Goal: Book appointment/travel/reservation

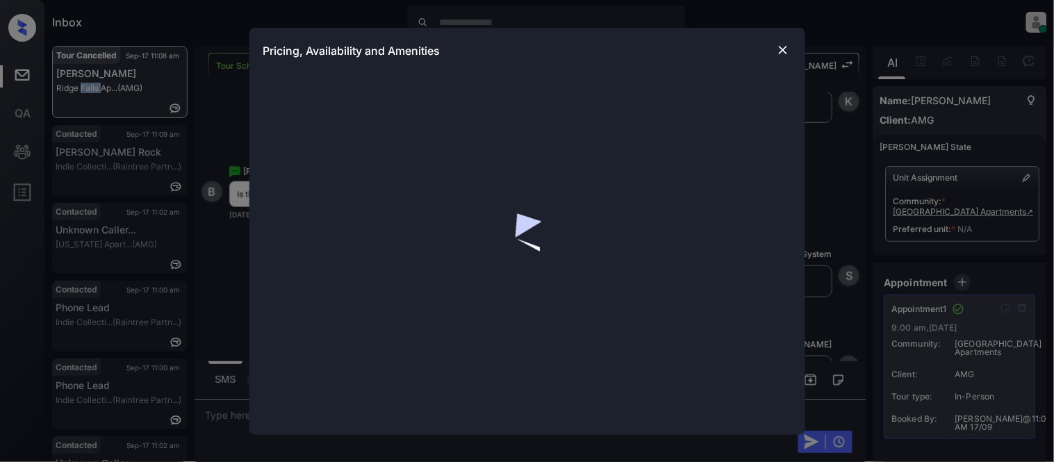
scroll to position [76, 0]
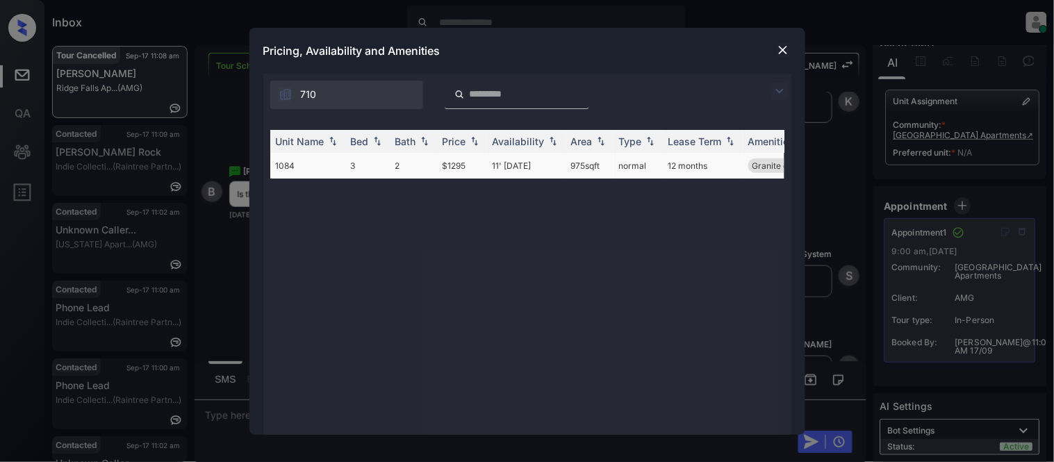
click at [514, 165] on td "11' Oct 25" at bounding box center [526, 166] width 79 height 26
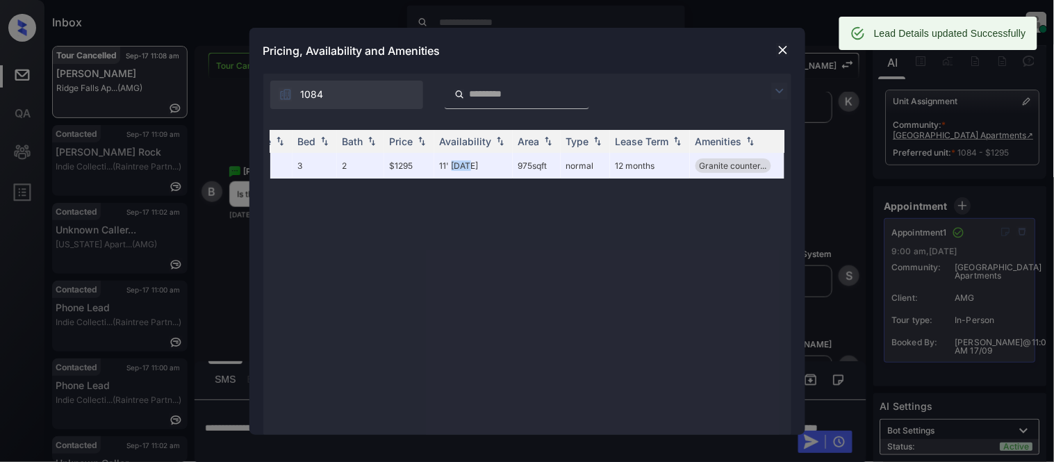
scroll to position [0, 0]
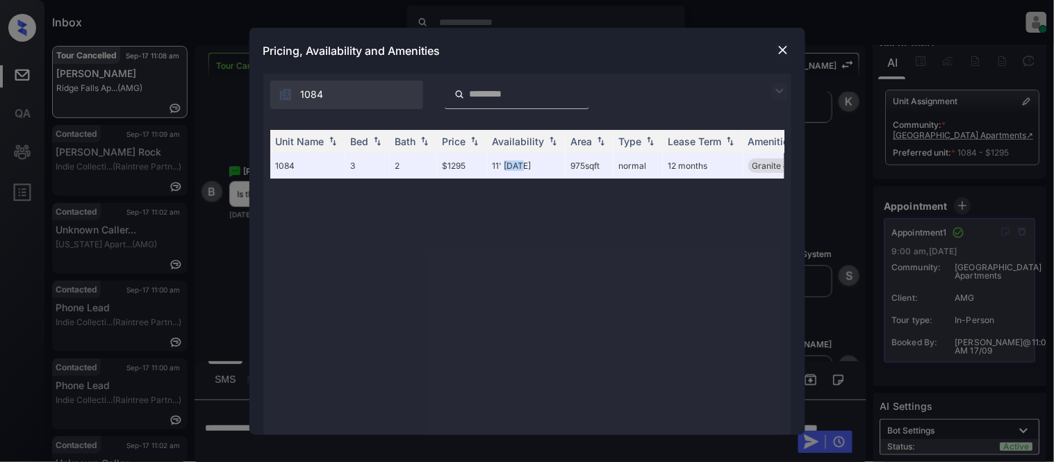
click at [781, 51] on img at bounding box center [783, 50] width 14 height 14
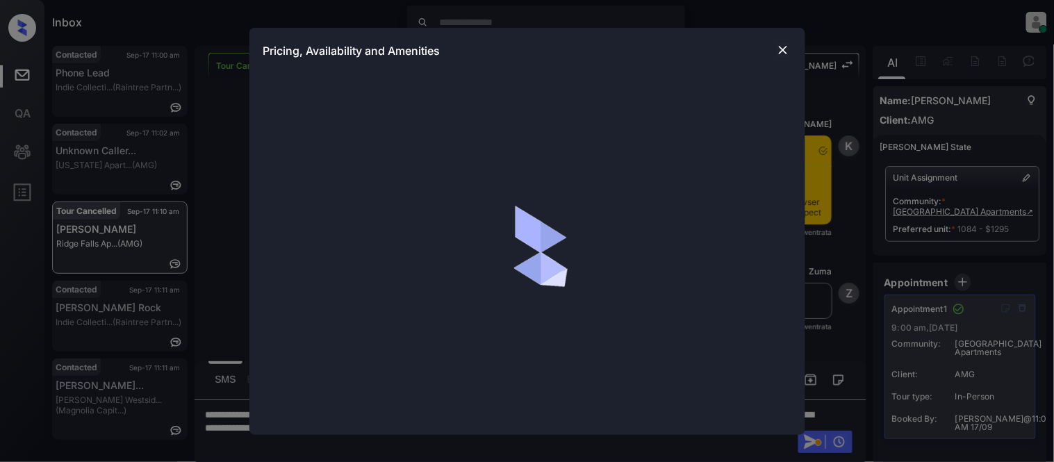
scroll to position [76, 0]
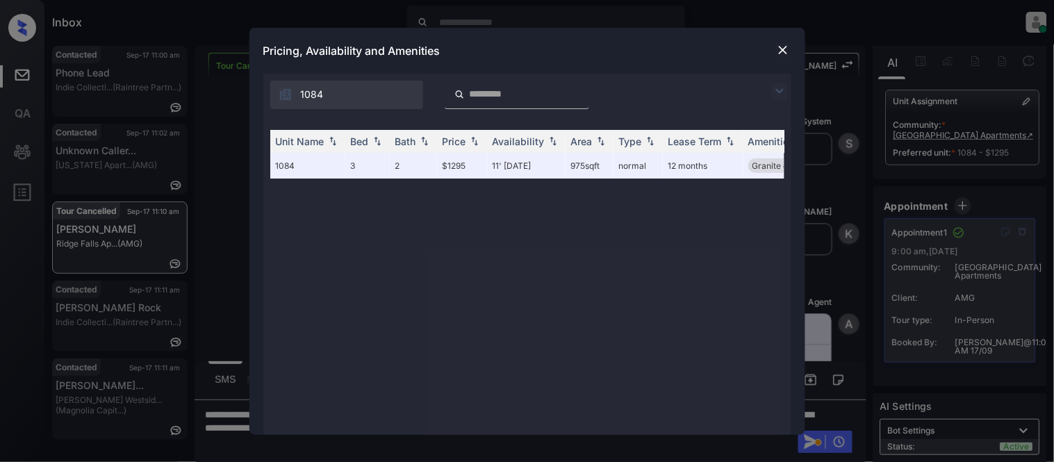
click at [783, 46] on img at bounding box center [783, 50] width 14 height 14
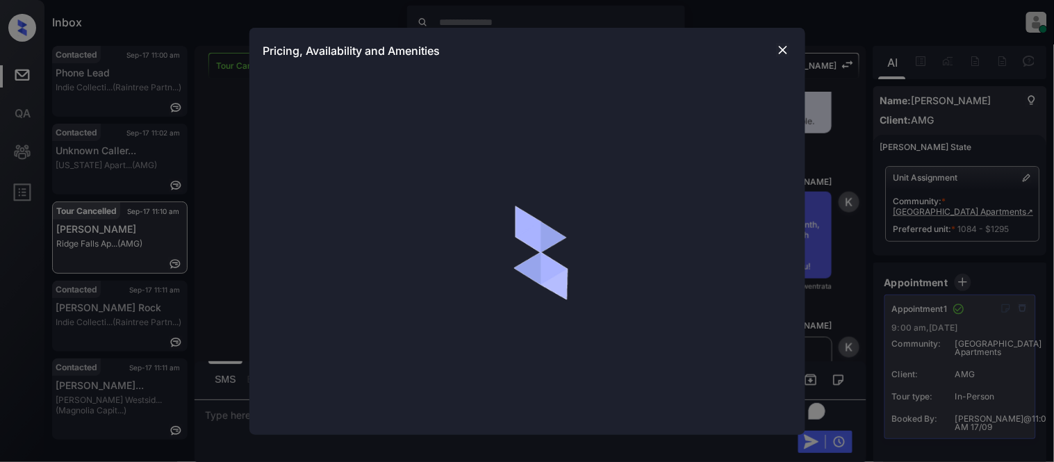
scroll to position [76, 0]
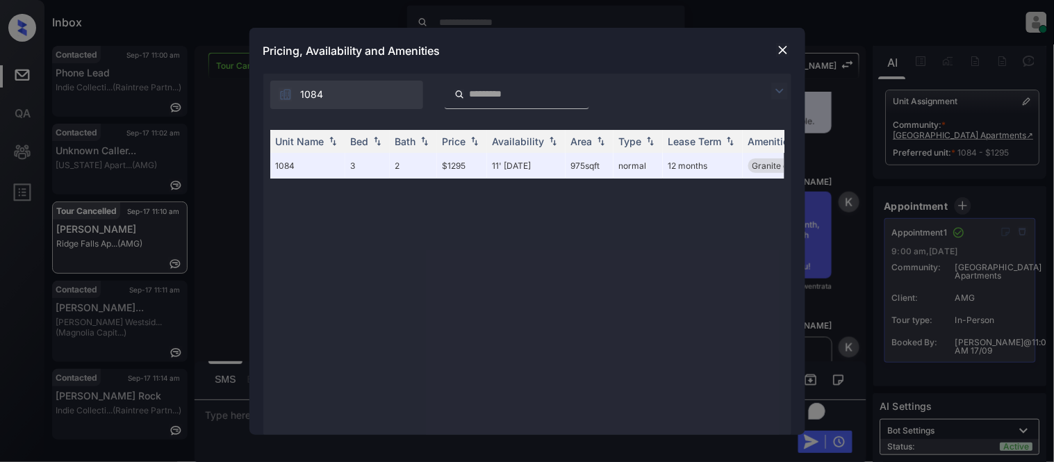
drag, startPoint x: 986, startPoint y: 126, endPoint x: 981, endPoint y: 120, distance: 7.5
click at [986, 126] on div "**********" at bounding box center [527, 231] width 1054 height 462
click at [925, 65] on div "**********" at bounding box center [527, 231] width 1054 height 462
click at [781, 46] on img at bounding box center [783, 50] width 14 height 14
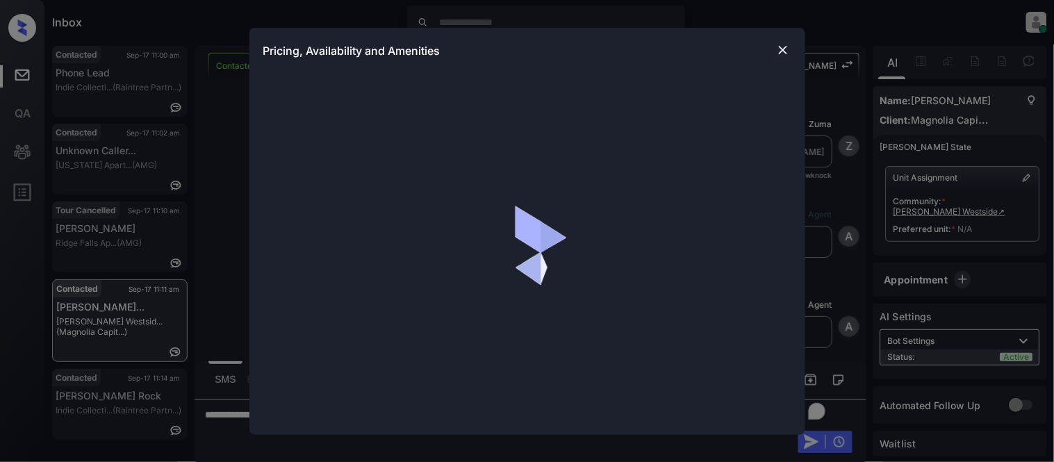
scroll to position [530, 0]
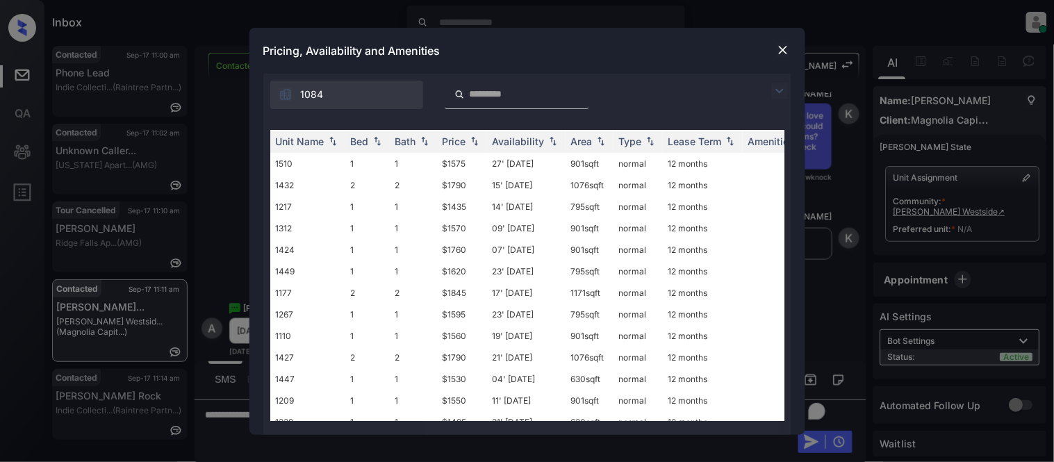
click at [777, 86] on img at bounding box center [780, 91] width 17 height 17
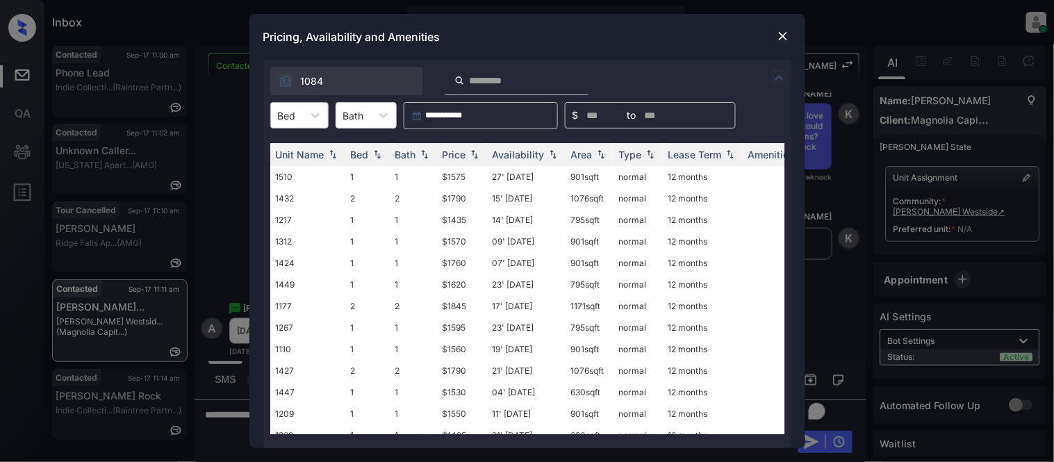
click at [288, 117] on div at bounding box center [287, 115] width 18 height 15
click at [275, 181] on div "2" at bounding box center [299, 174] width 58 height 25
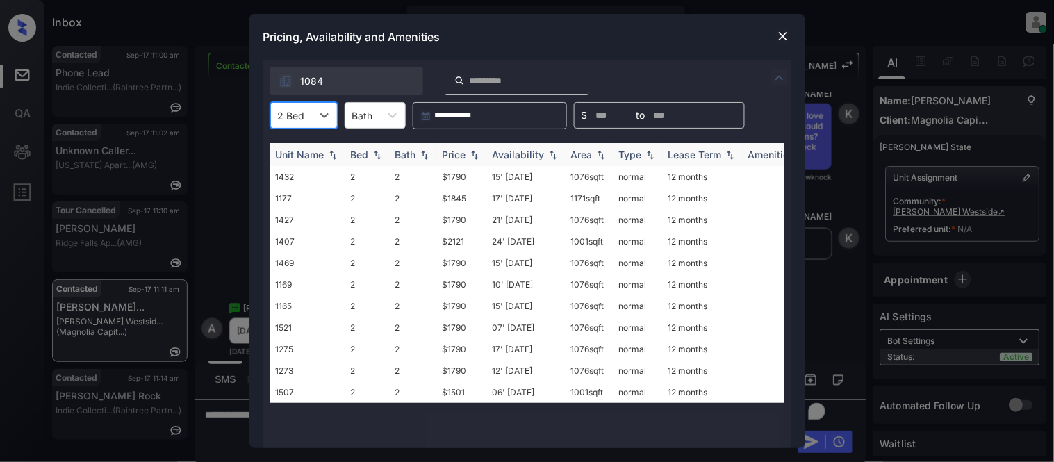
click at [446, 154] on div "Price" at bounding box center [455, 155] width 24 height 12
click at [462, 176] on td "$1501" at bounding box center [462, 177] width 50 height 22
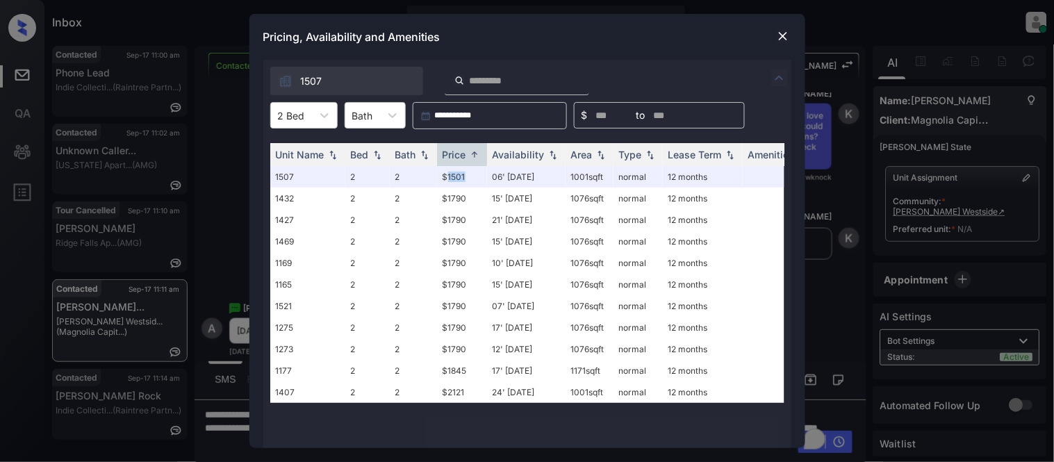
click at [779, 33] on img at bounding box center [783, 36] width 14 height 14
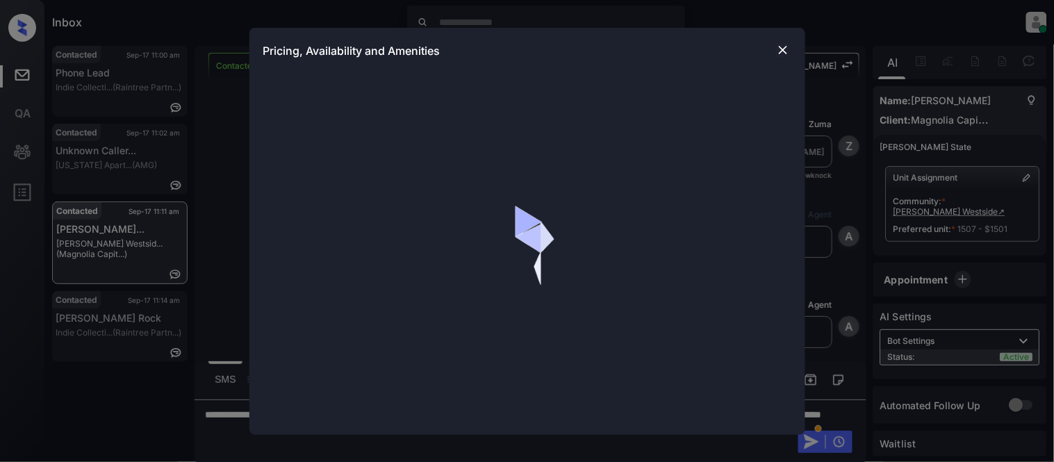
scroll to position [530, 0]
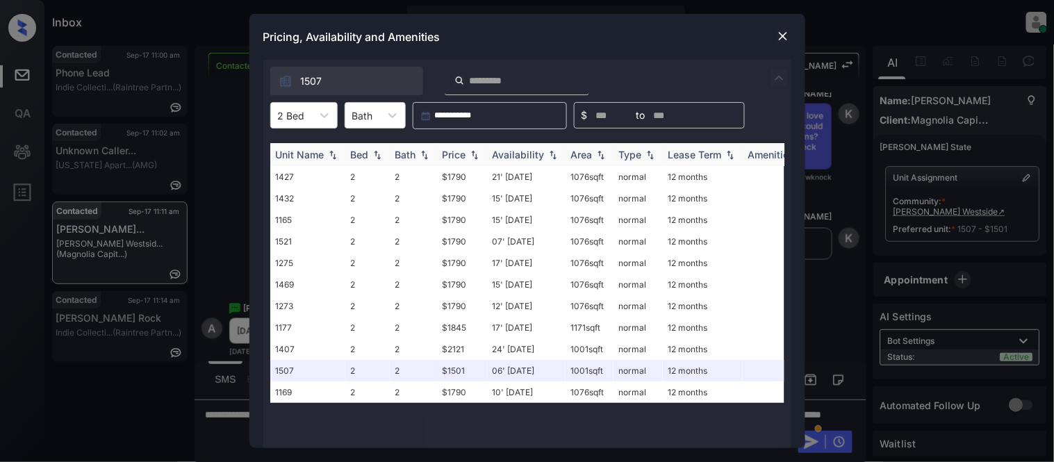
click at [459, 155] on div "Price" at bounding box center [455, 155] width 24 height 12
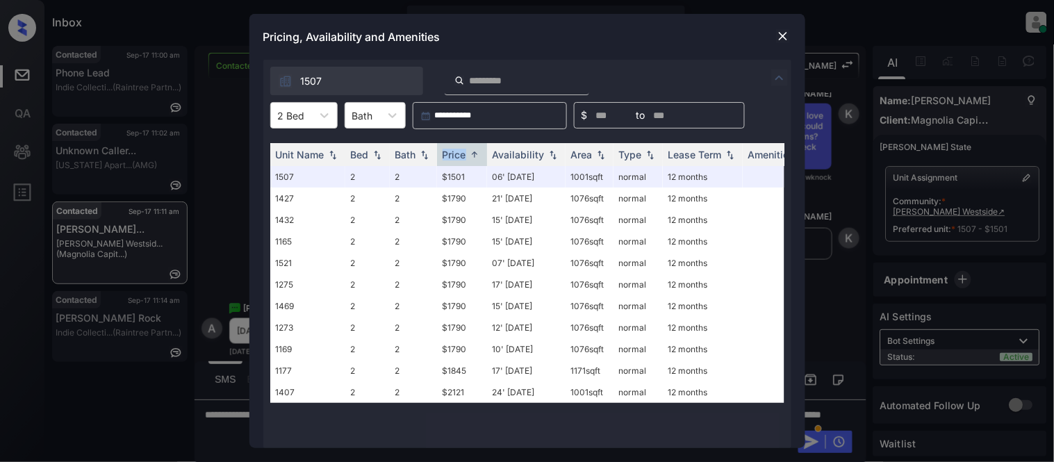
click at [783, 38] on img at bounding box center [783, 36] width 14 height 14
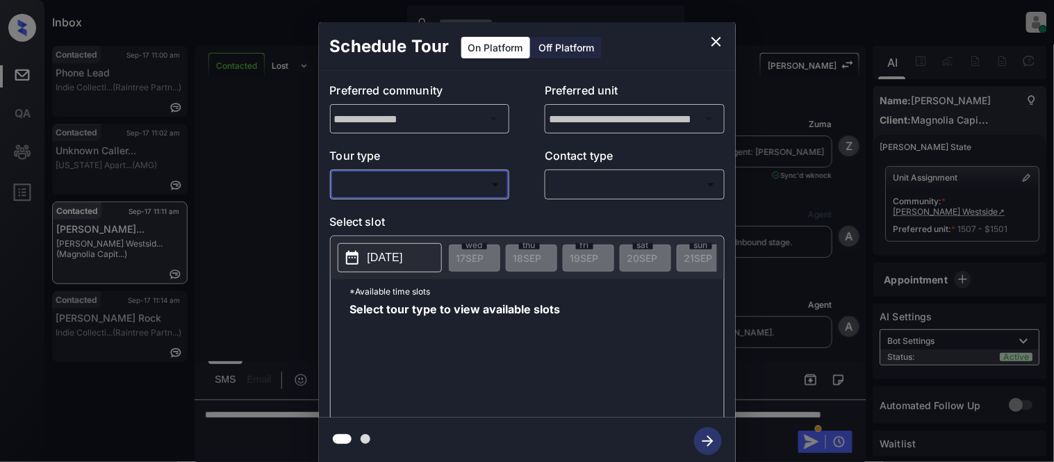
scroll to position [530, 0]
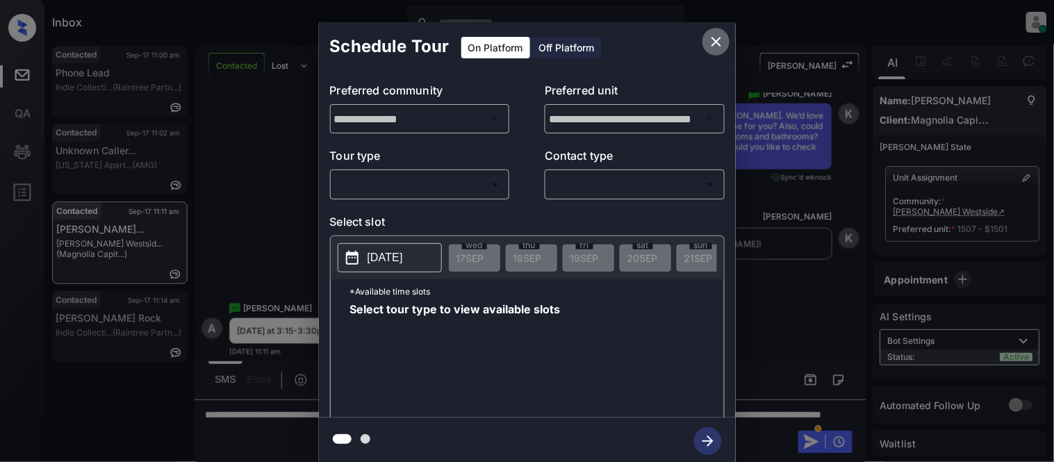
click at [718, 42] on icon "close" at bounding box center [716, 41] width 17 height 17
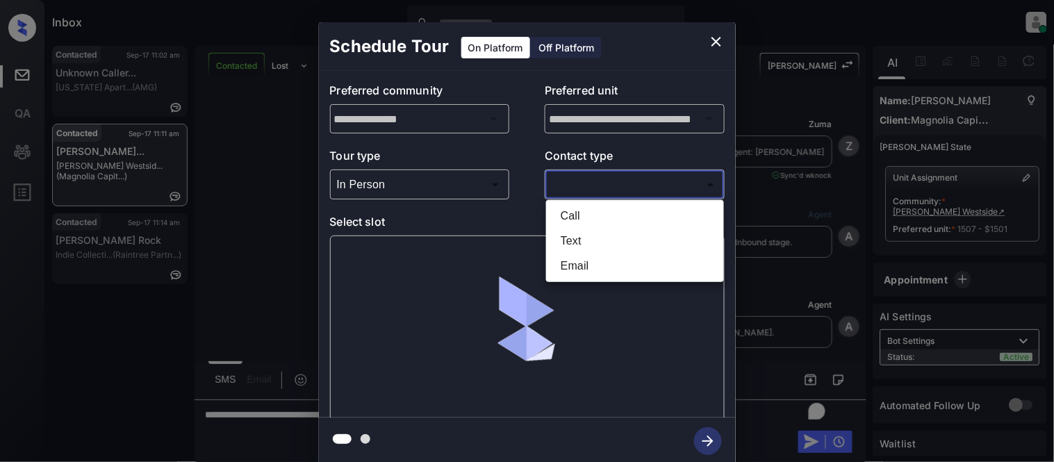
click at [568, 237] on li "Text" at bounding box center [635, 241] width 171 height 25
type input "****"
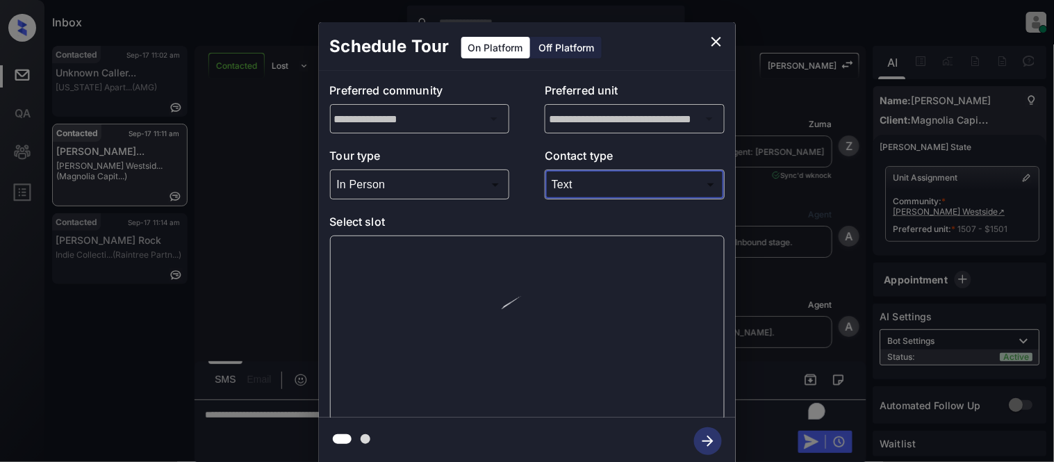
scroll to position [621, 0]
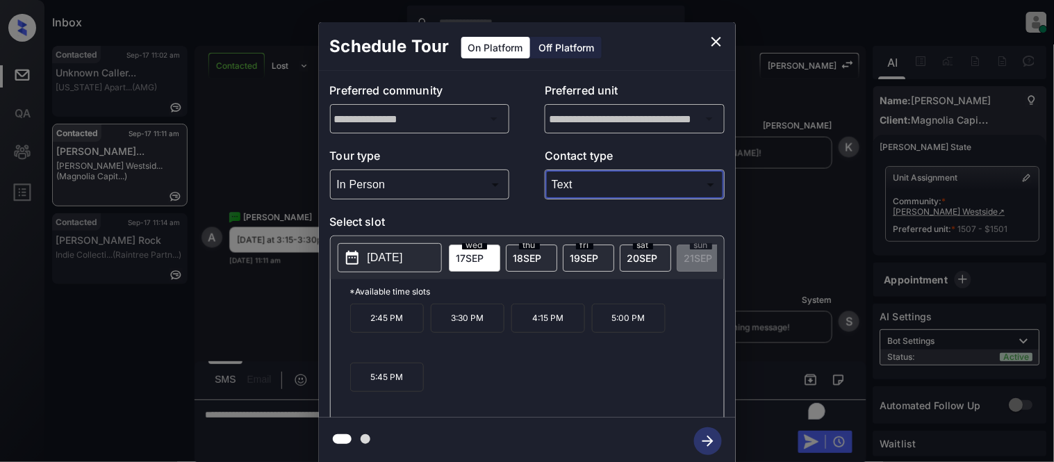
click at [713, 44] on icon "close" at bounding box center [717, 42] width 10 height 10
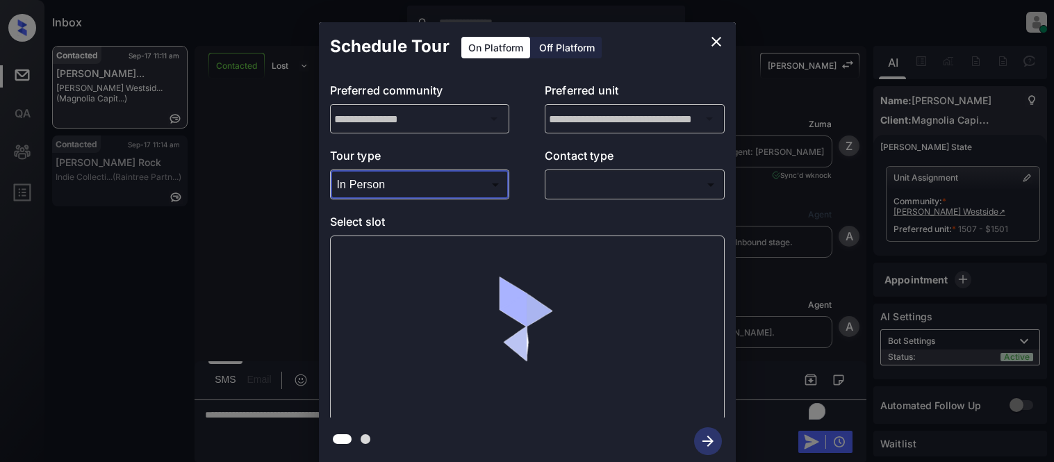
click at [603, 190] on div at bounding box center [527, 231] width 1054 height 462
click at [586, 188] on body "Inbox Kristina Cataag Online Set yourself offline Set yourself on break Profile…" at bounding box center [527, 231] width 1054 height 462
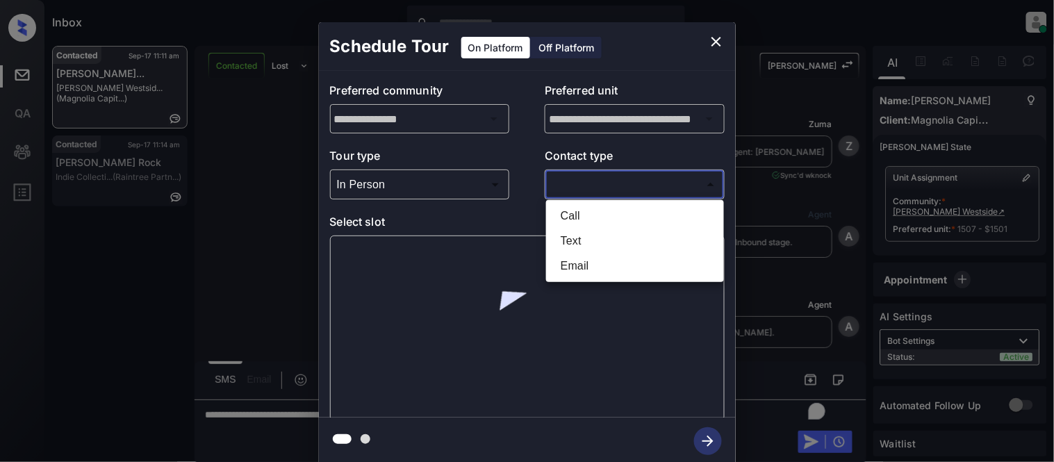
scroll to position [621, 0]
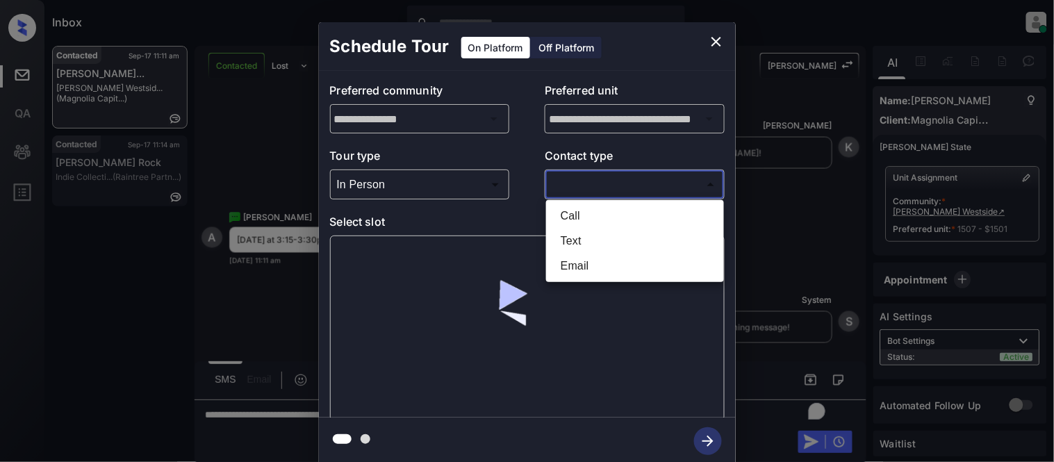
click at [578, 237] on li "Text" at bounding box center [635, 241] width 171 height 25
type input "****"
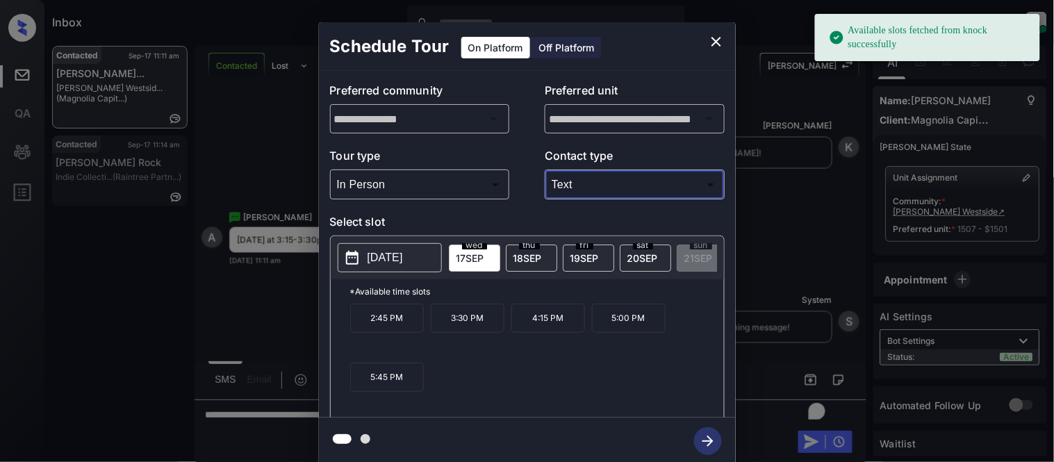
click at [452, 325] on p "3:30 PM" at bounding box center [468, 318] width 74 height 29
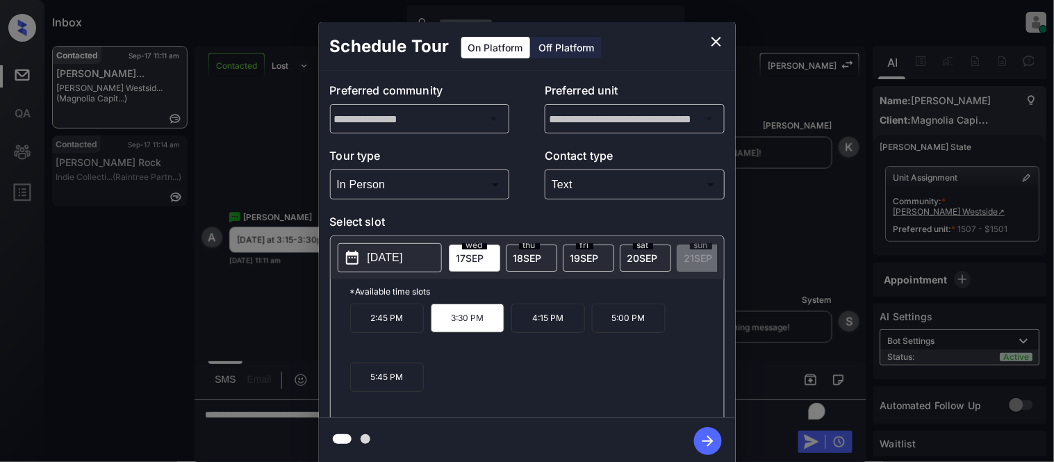
click at [706, 440] on icon "button" at bounding box center [708, 441] width 28 height 28
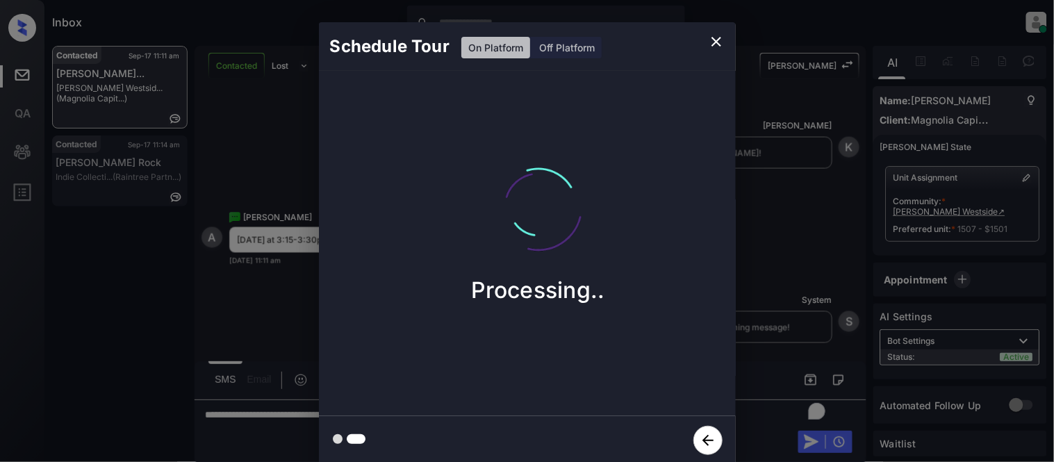
click at [824, 251] on div "Schedule Tour On Platform Off Platform Processing.." at bounding box center [527, 243] width 1054 height 487
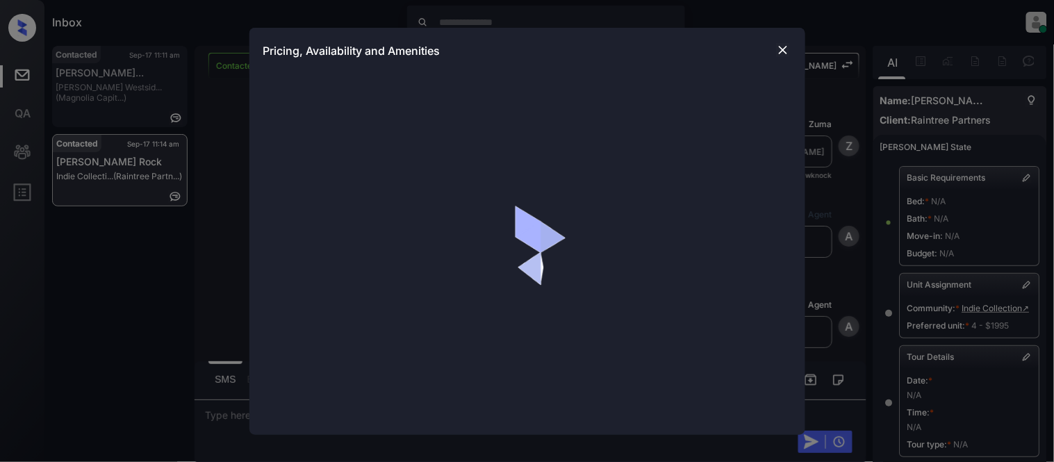
scroll to position [12983, 0]
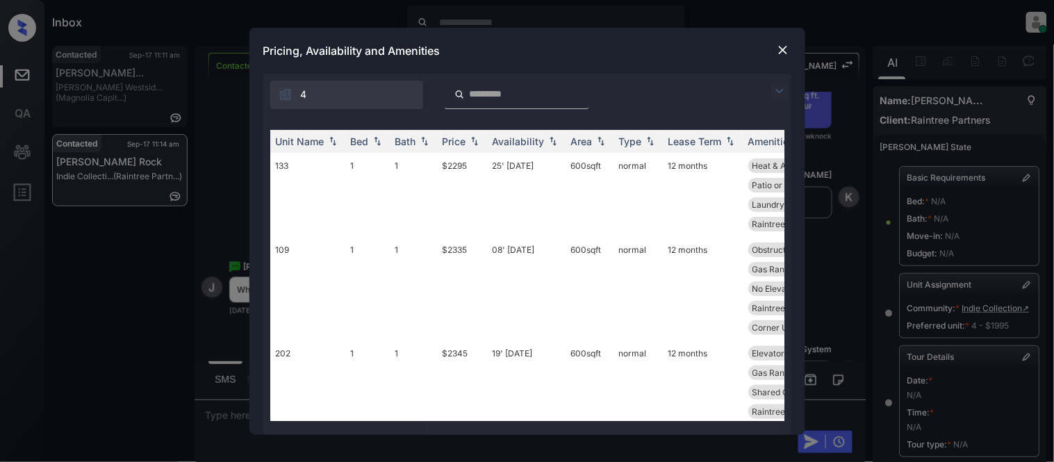
click at [512, 95] on input "search" at bounding box center [526, 94] width 114 height 12
type input "*"
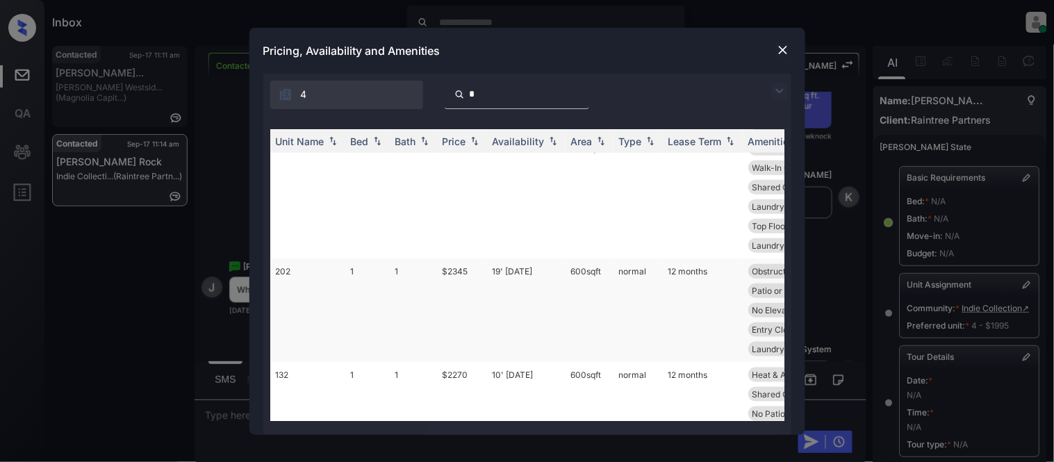
scroll to position [320, 0]
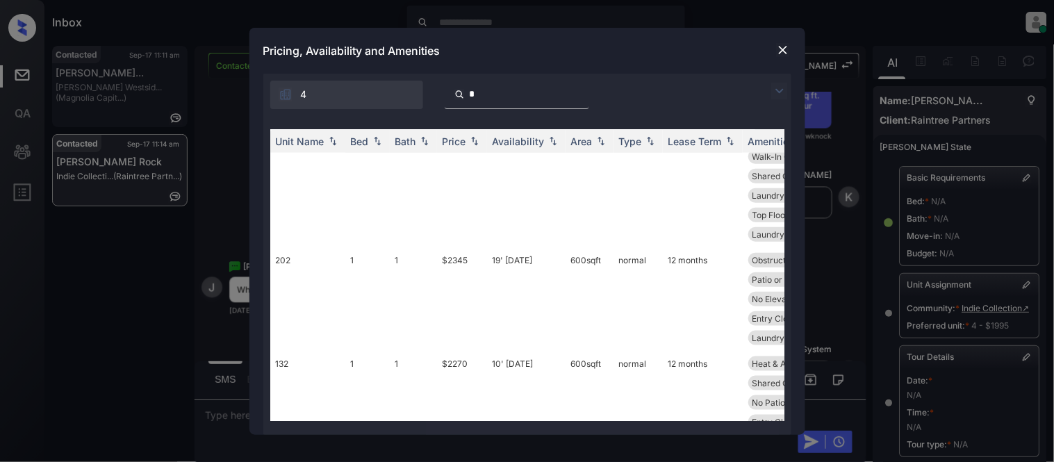
click at [583, 92] on input "*" at bounding box center [526, 94] width 114 height 12
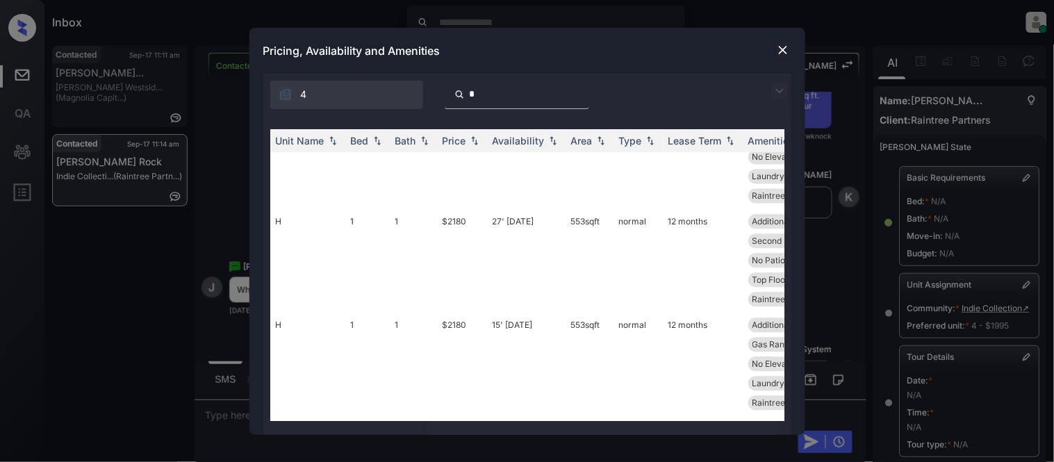
click at [503, 92] on input "*" at bounding box center [526, 94] width 114 height 12
click at [462, 142] on div "Price" at bounding box center [455, 142] width 24 height 12
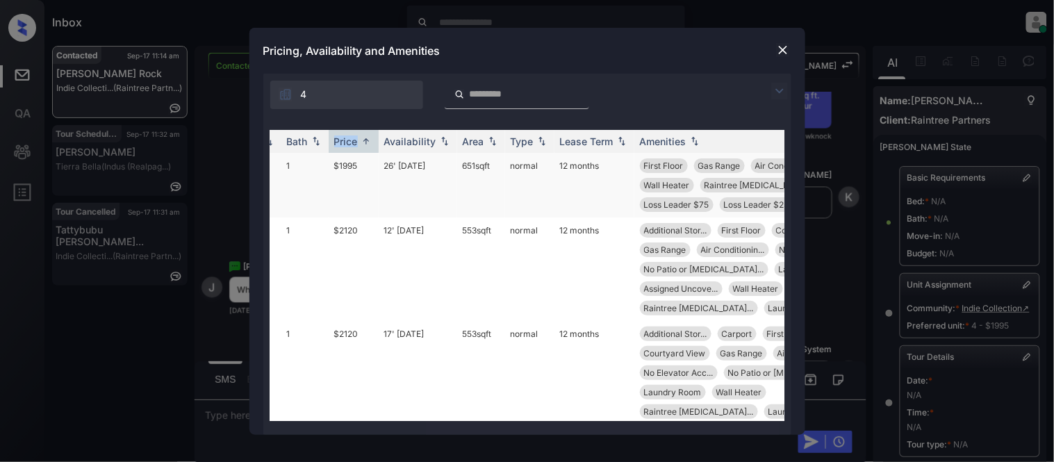
scroll to position [0, 218]
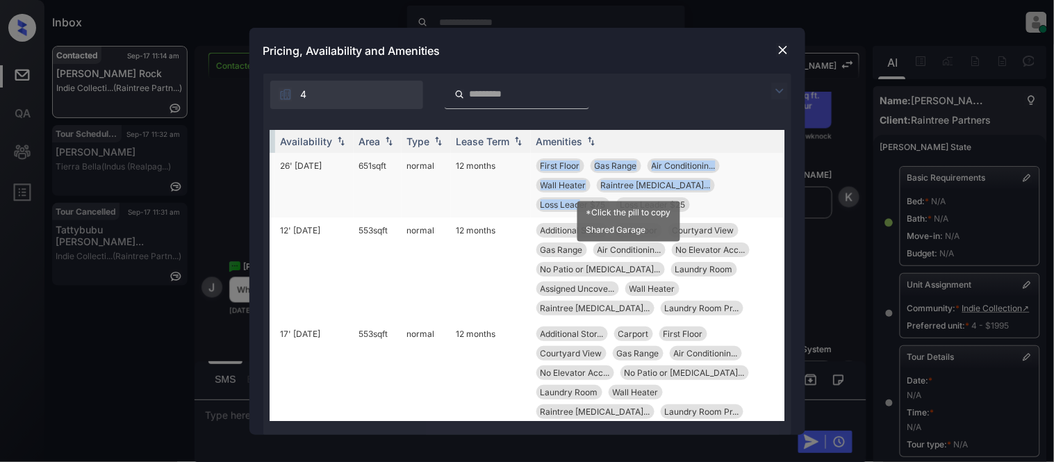
drag, startPoint x: 525, startPoint y: 161, endPoint x: 720, endPoint y: 193, distance: 198.0
click at [720, 193] on td "First Floor Gas Range Air Conditionin... Wall Heater Raintree Renova... Loss Le…" at bounding box center [658, 185] width 254 height 65
click at [635, 203] on div "First Floor Gas Range Air Conditionin... Wall Heater Raintree Renova... Loss Le…" at bounding box center [658, 185] width 243 height 54
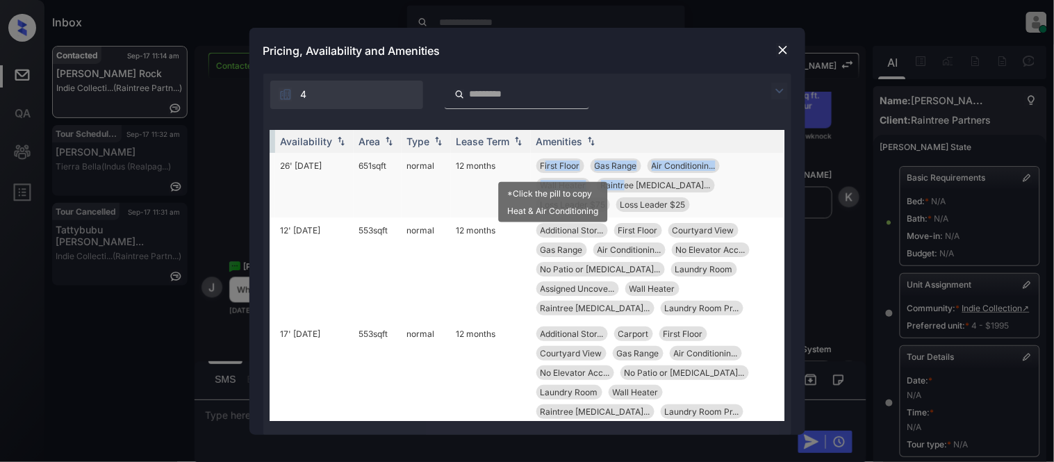
drag, startPoint x: 617, startPoint y: 203, endPoint x: 539, endPoint y: 163, distance: 88.3
click at [539, 163] on div "First Floor Gas Range Air Conditionin... Wall Heater Raintree Renova... Loss Le…" at bounding box center [658, 185] width 243 height 54
click at [626, 199] on div "First Floor Gas Range Air Conditionin... Wall Heater Raintree Renova... Loss Le…" at bounding box center [658, 185] width 243 height 54
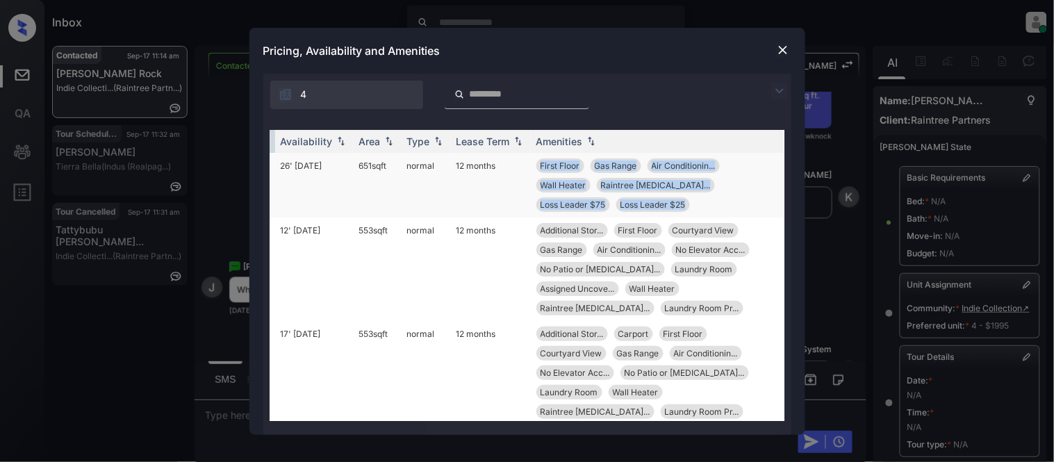
drag, startPoint x: 608, startPoint y: 209, endPoint x: 527, endPoint y: 163, distance: 93.7
click at [531, 163] on td "First Floor Gas Range Air Conditionin... Wall Heater Raintree Renova... Loss Le…" at bounding box center [658, 185] width 254 height 65
copy div "First Floor Gas Range Air Conditionin... Wall Heater Raintree Renova... Loss Le…"
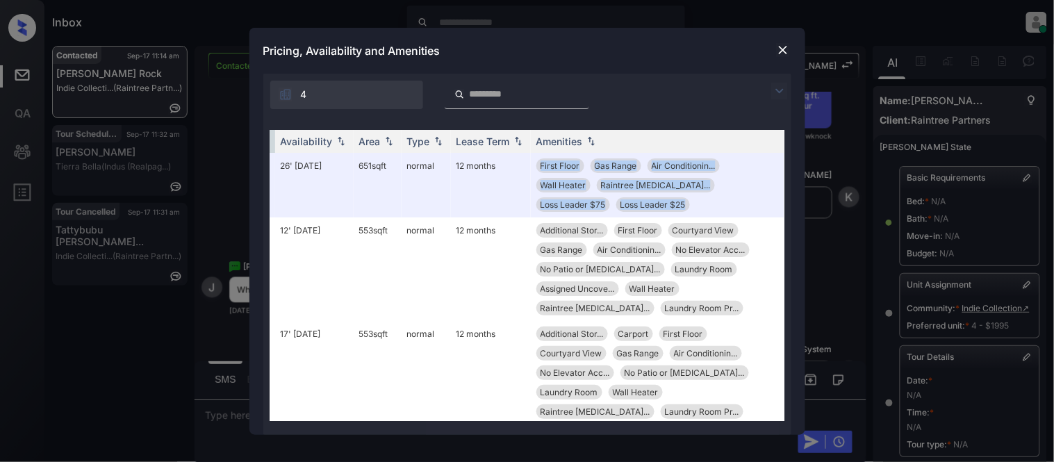
click at [777, 47] on img at bounding box center [783, 50] width 14 height 14
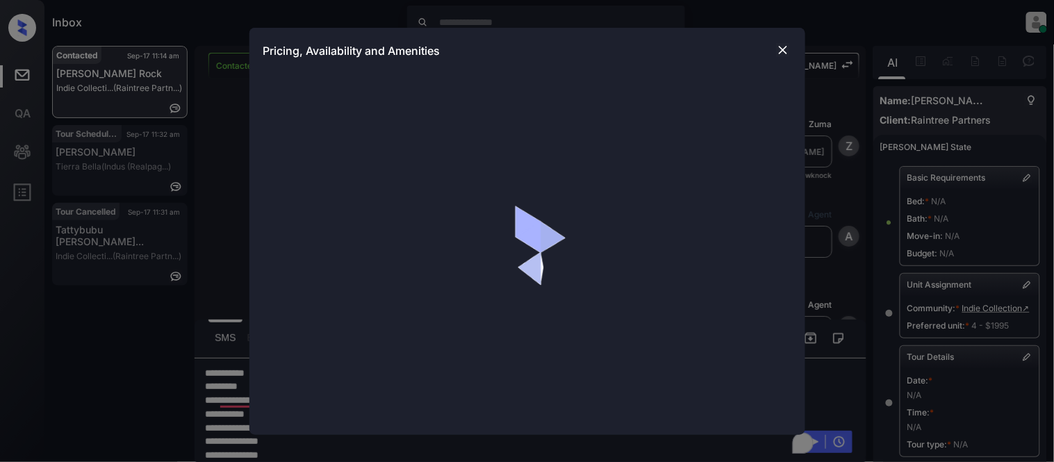
scroll to position [10974, 0]
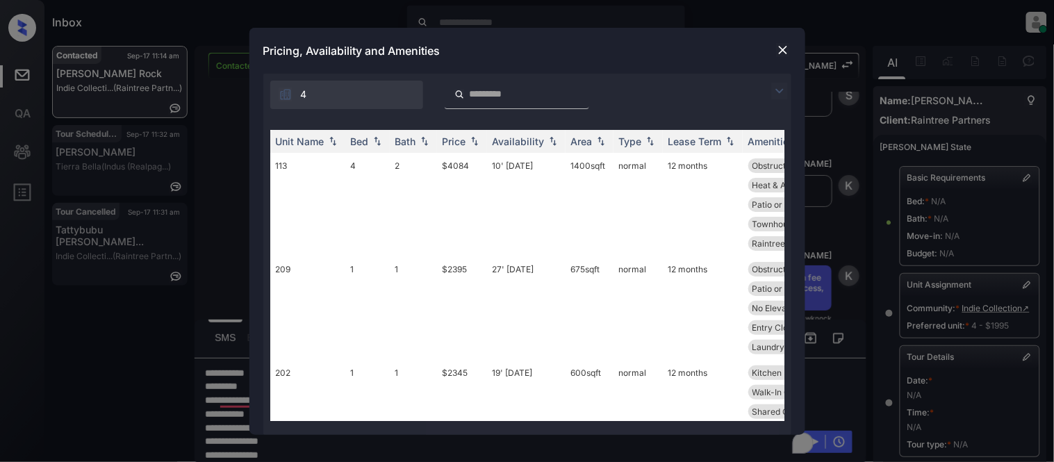
click at [779, 85] on img at bounding box center [780, 91] width 17 height 17
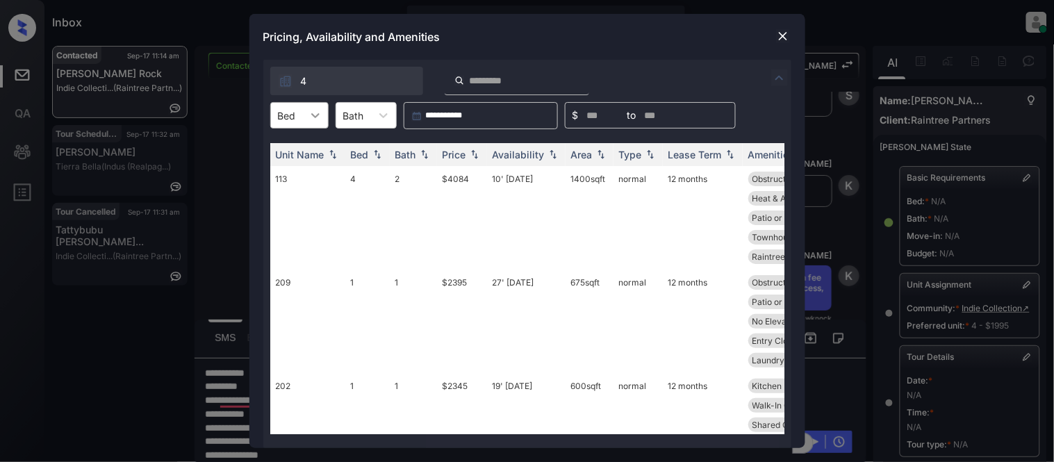
click at [309, 120] on icon at bounding box center [316, 115] width 14 height 14
click at [301, 149] on div "1" at bounding box center [299, 149] width 58 height 25
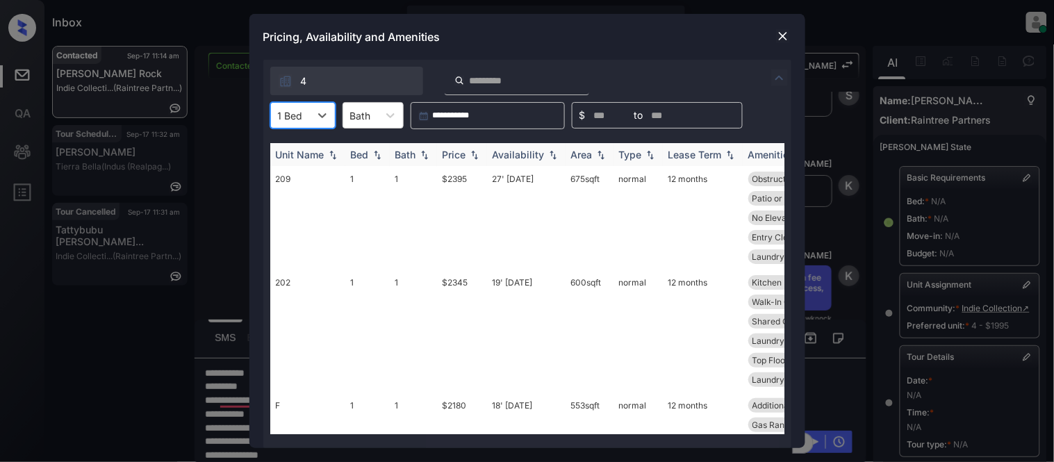
click at [475, 152] on img at bounding box center [475, 155] width 14 height 10
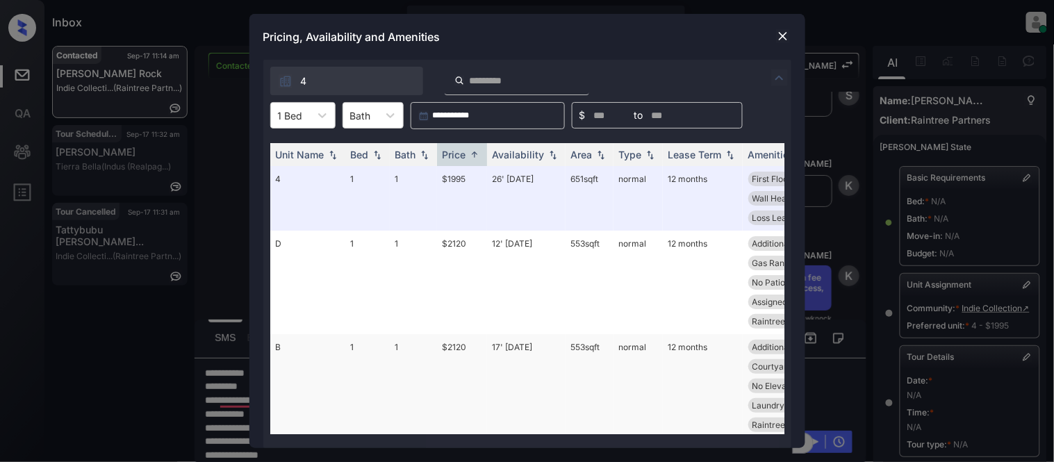
scroll to position [154, 0]
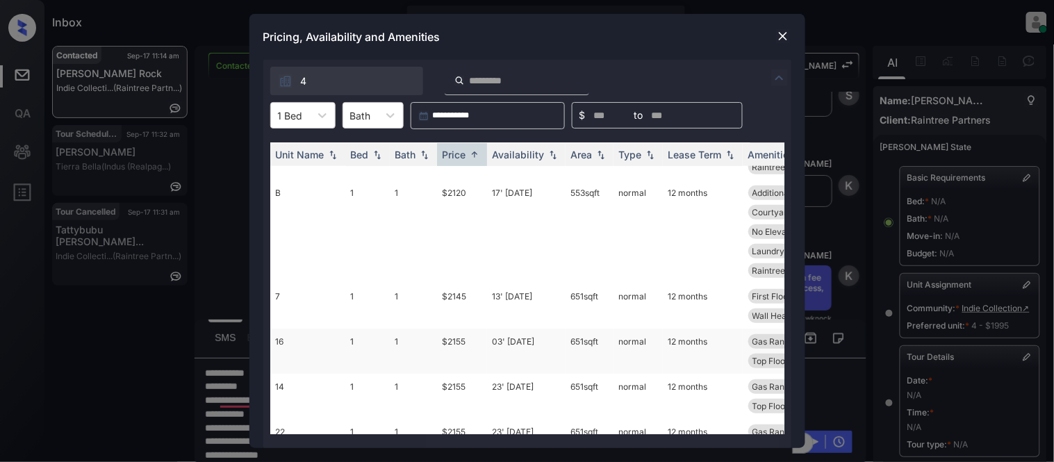
click at [463, 329] on td "$2155" at bounding box center [462, 351] width 50 height 45
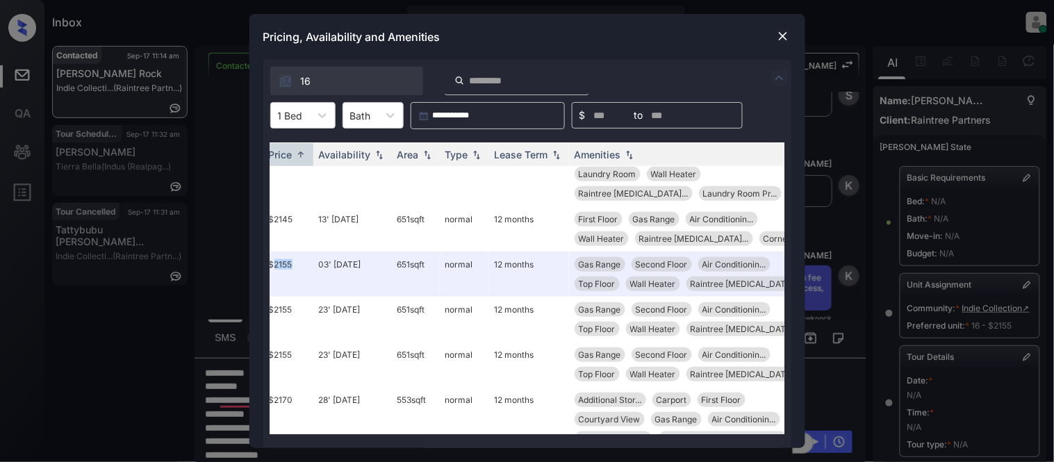
scroll to position [231, 207]
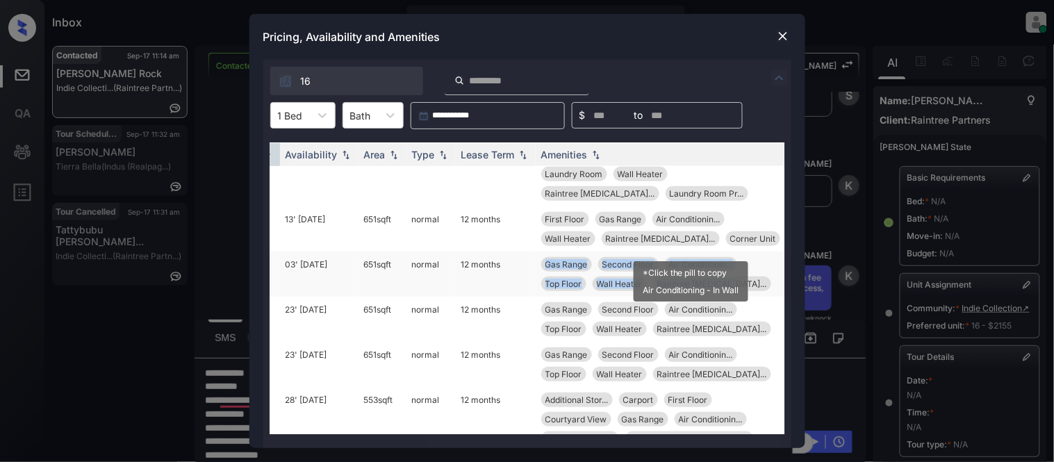
drag, startPoint x: 539, startPoint y: 219, endPoint x: 730, endPoint y: 244, distance: 192.8
click at [730, 252] on td "Gas Range Second Floor Air Conditionin... Top Floor Wall Heater Raintree Renova…" at bounding box center [663, 274] width 254 height 45
copy div "Gas Range Second Floor Air Conditionin... Top Floor Wall Heater Raintree Renova…"
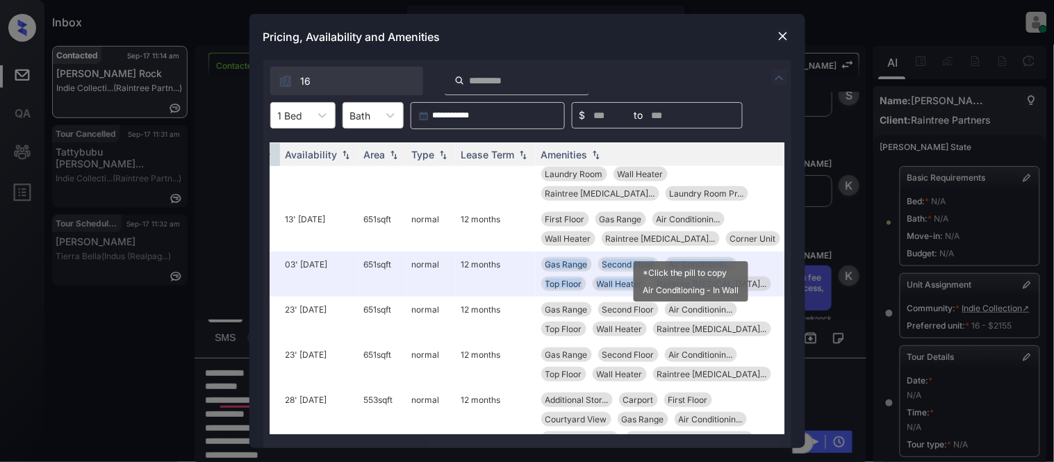
click at [212, 234] on div "**********" at bounding box center [527, 231] width 1054 height 462
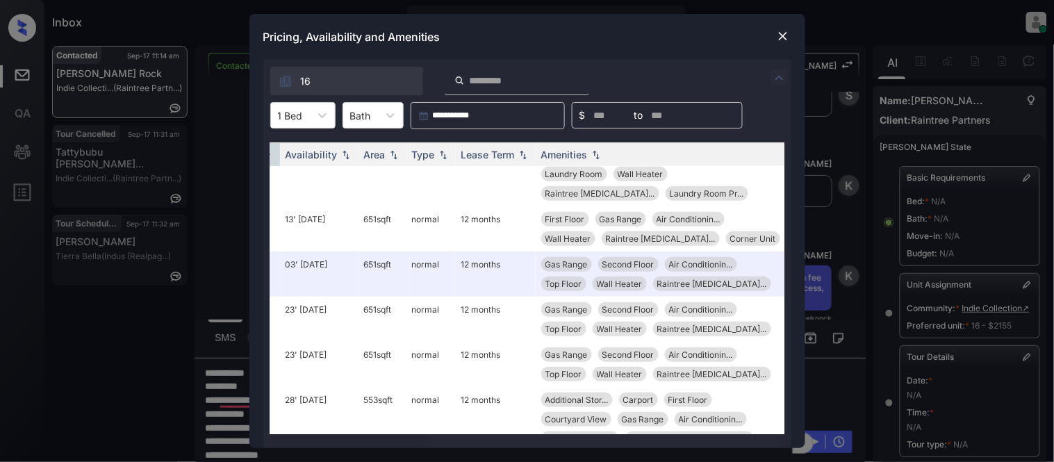
click at [781, 33] on img at bounding box center [783, 36] width 14 height 14
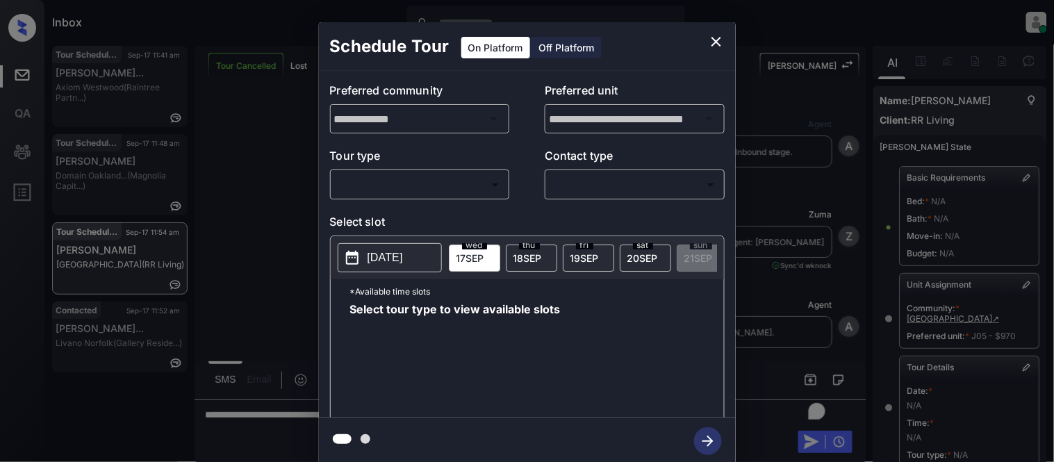
click at [396, 189] on body "Inbox [PERSON_NAME] Cataag Online Set yourself offline Set yourself on break Pr…" at bounding box center [527, 231] width 1054 height 462
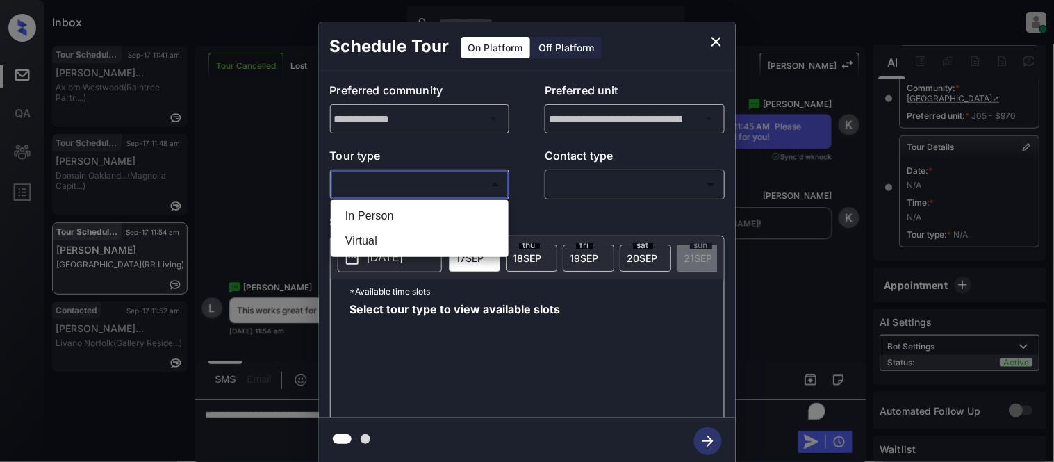
click at [386, 236] on li "Virtual" at bounding box center [419, 241] width 171 height 25
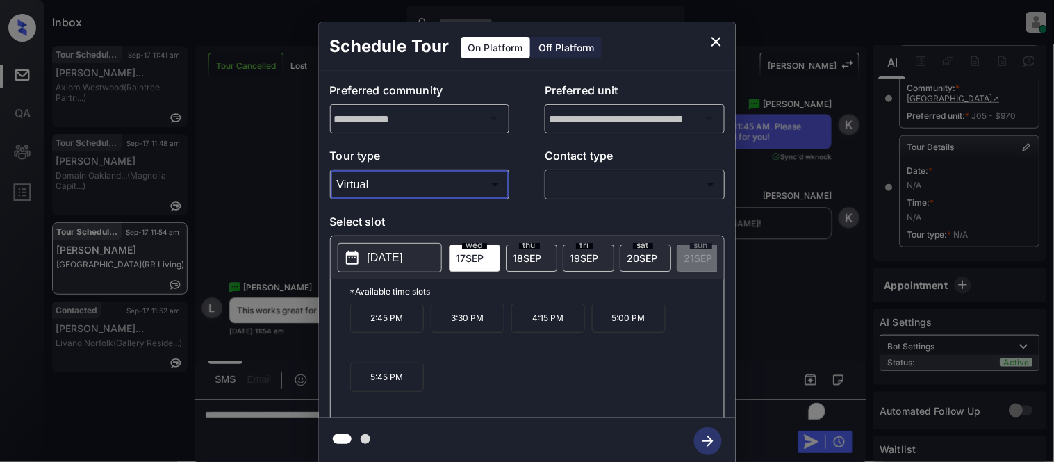
type input "*******"
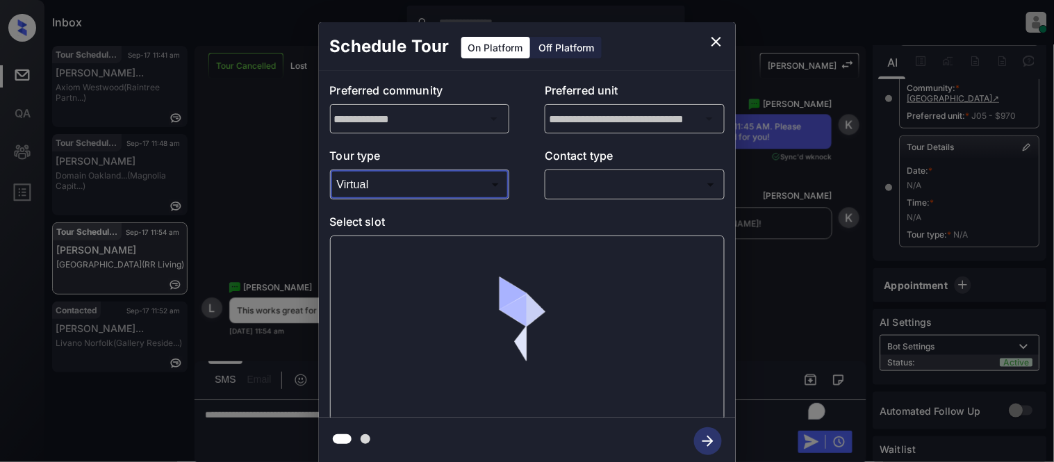
click at [576, 184] on body "Inbox [PERSON_NAME] Cataag Online Set yourself offline Set yourself on break Pr…" at bounding box center [527, 231] width 1054 height 462
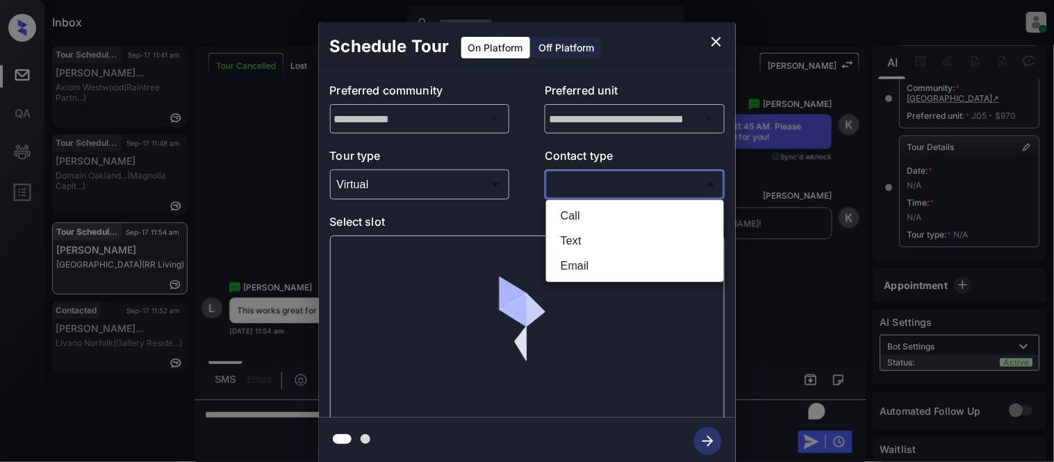
click at [573, 240] on li "Text" at bounding box center [635, 241] width 171 height 25
type input "****"
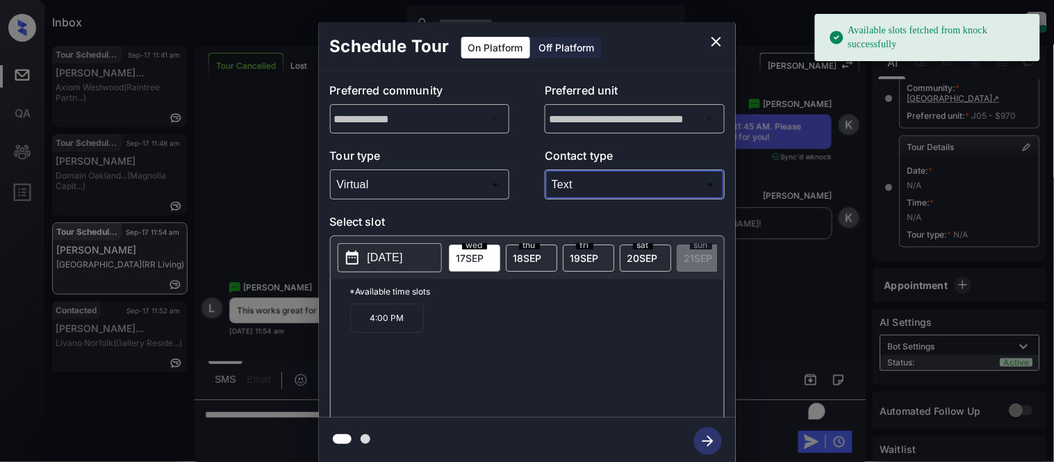
drag, startPoint x: 537, startPoint y: 264, endPoint x: 529, endPoint y: 263, distance: 7.8
click at [537, 264] on div "[DATE]" at bounding box center [531, 258] width 51 height 27
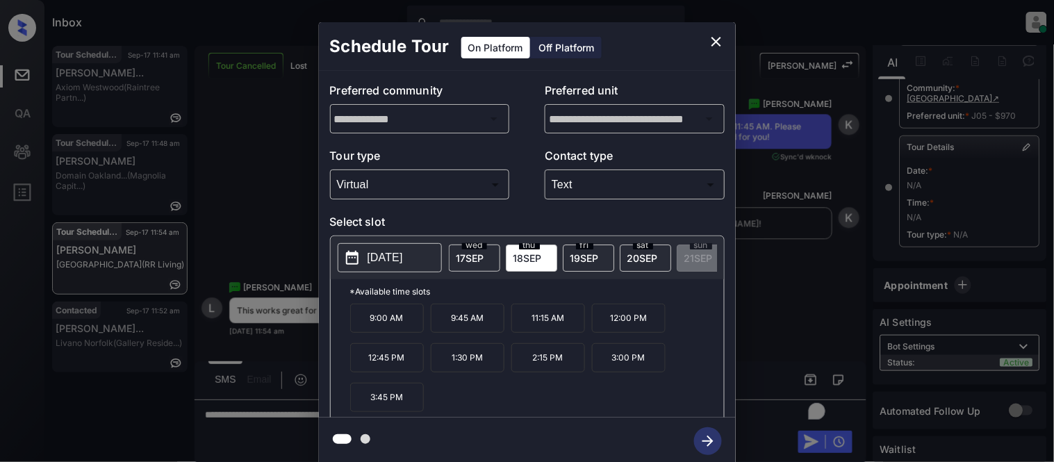
click at [624, 333] on p "12:00 PM" at bounding box center [629, 318] width 74 height 29
click at [706, 432] on icon "button" at bounding box center [708, 441] width 28 height 28
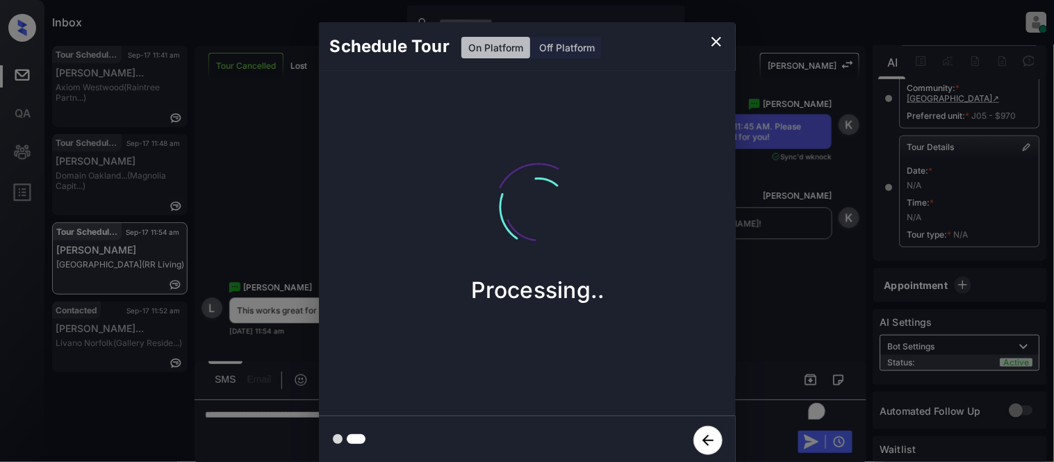
click at [774, 344] on div "Schedule Tour On Platform Off Platform Processing.." at bounding box center [527, 243] width 1054 height 487
